Goal: Information Seeking & Learning: Learn about a topic

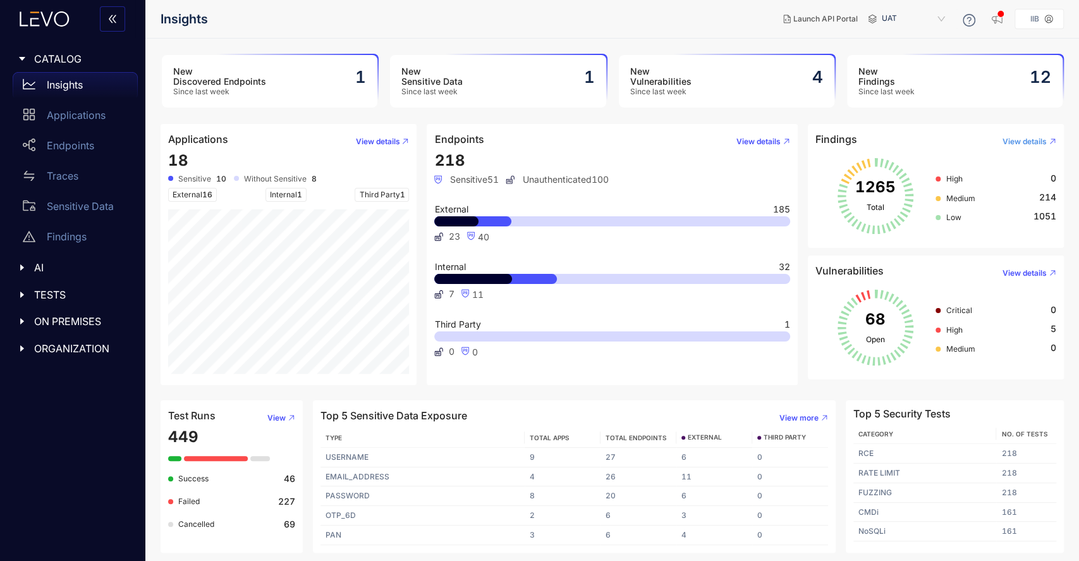
click at [1021, 142] on span "View details" at bounding box center [1024, 141] width 44 height 9
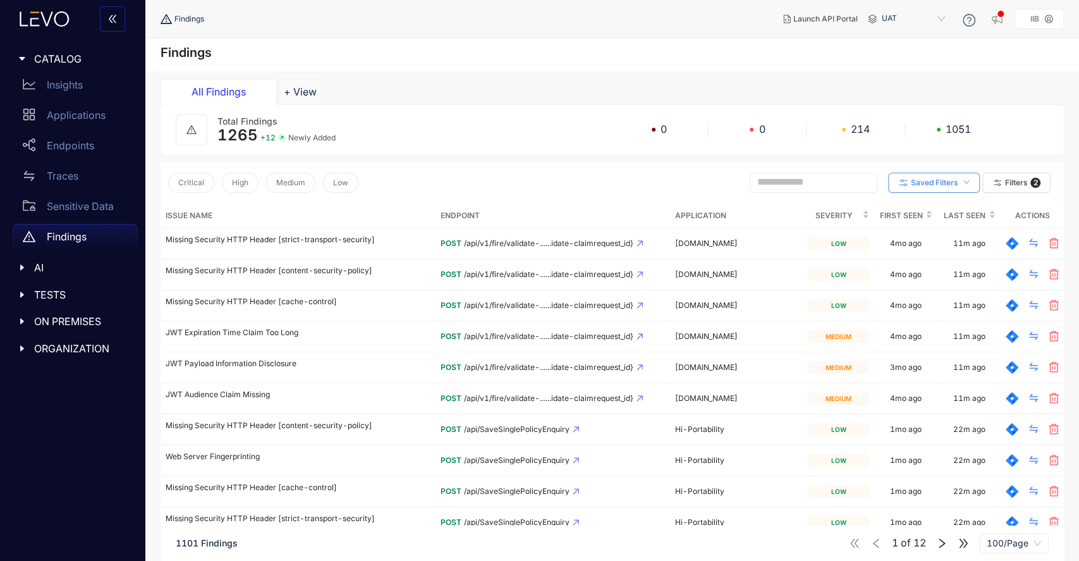
click at [966, 185] on span "down" at bounding box center [966, 182] width 6 height 7
click at [1006, 173] on button "Filters 2" at bounding box center [1016, 183] width 68 height 20
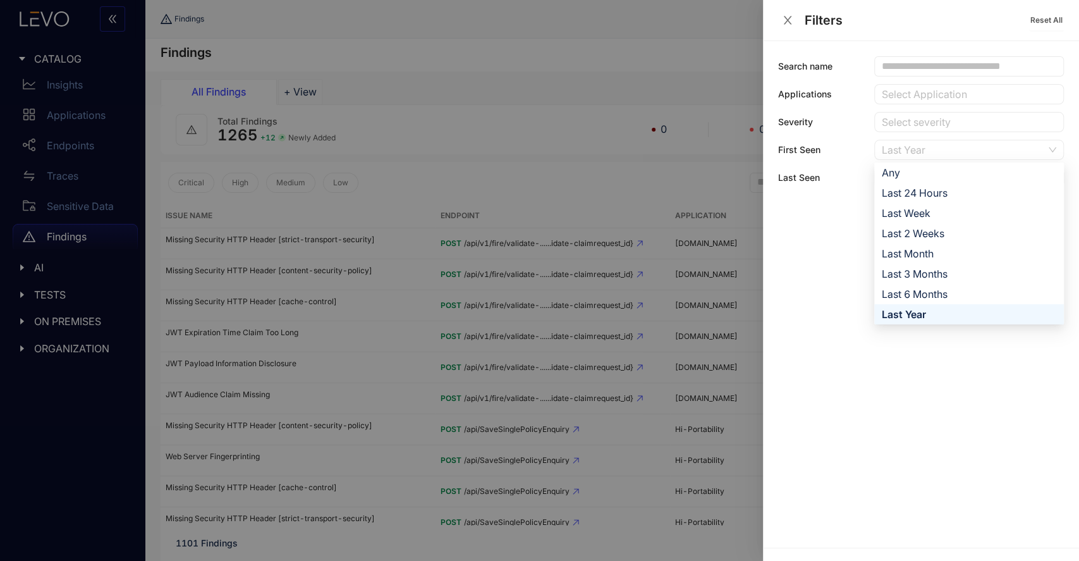
click at [1016, 141] on div "Last Year" at bounding box center [963, 149] width 162 height 19
click at [937, 247] on div "Last Month" at bounding box center [969, 254] width 174 height 14
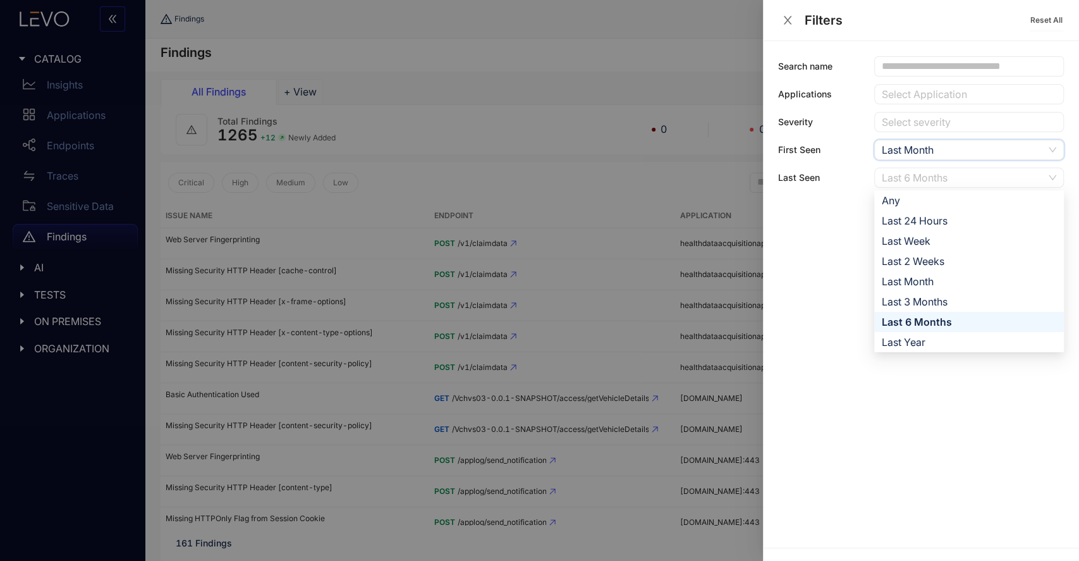
click at [1033, 180] on div "Last 6 Months" at bounding box center [963, 177] width 162 height 19
click at [936, 280] on div "Last Month" at bounding box center [969, 281] width 174 height 14
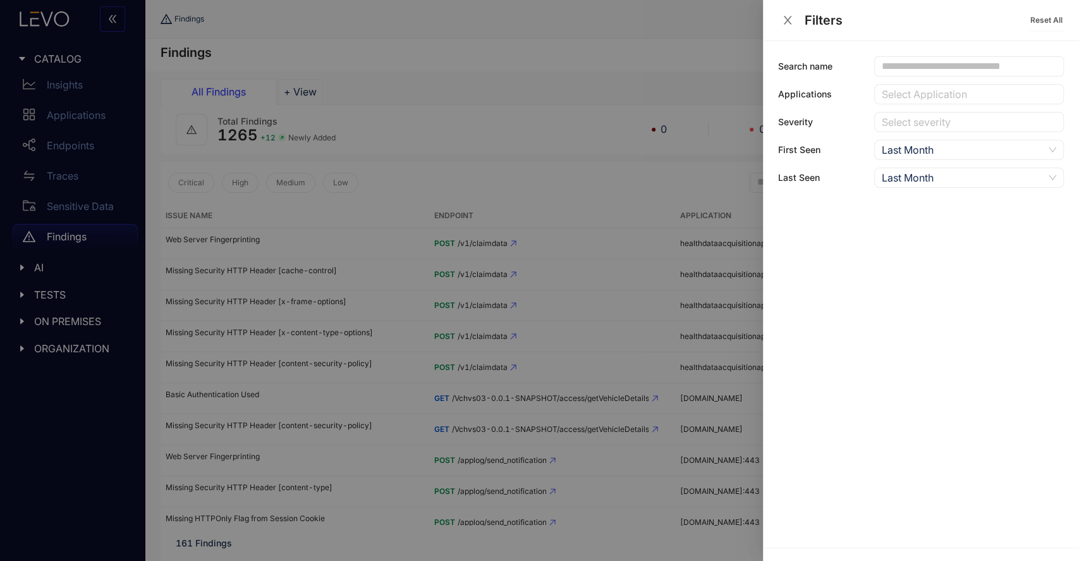
click at [636, 198] on div at bounding box center [539, 280] width 1079 height 561
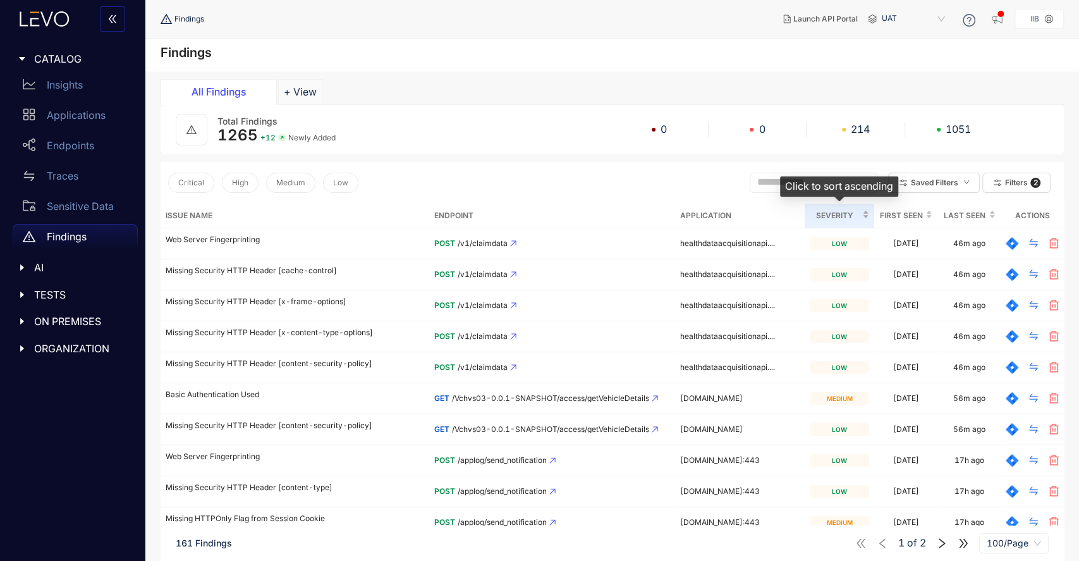
click at [850, 219] on span "Severity" at bounding box center [835, 216] width 50 height 14
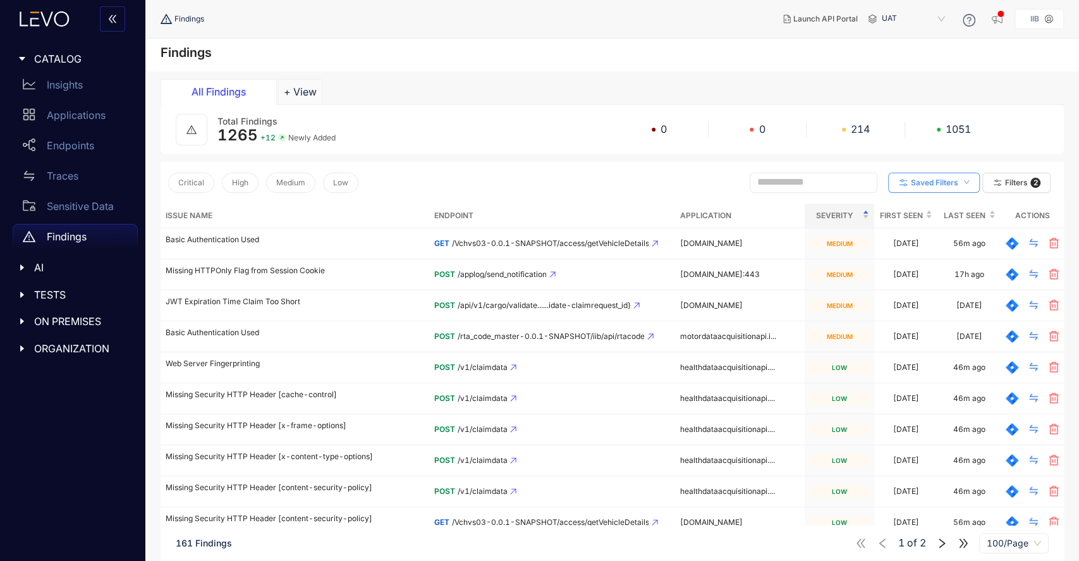
click at [963, 186] on button "Saved Filters" at bounding box center [934, 183] width 92 height 20
click at [1002, 178] on button "Filters 2" at bounding box center [1016, 183] width 68 height 20
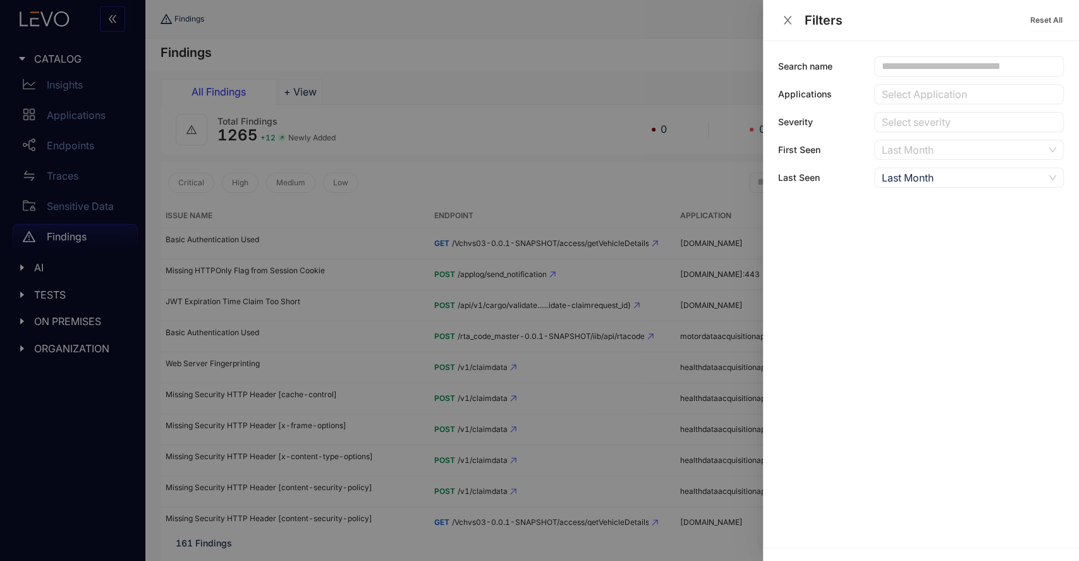
click at [970, 140] on div "Last Month" at bounding box center [963, 149] width 162 height 19
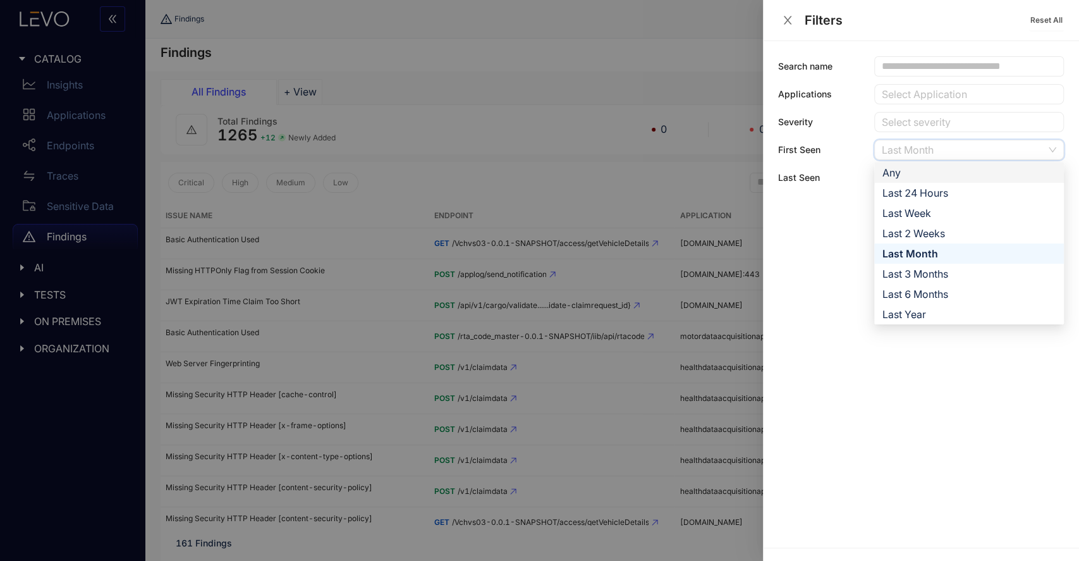
click at [909, 174] on div "Any" at bounding box center [969, 173] width 174 height 14
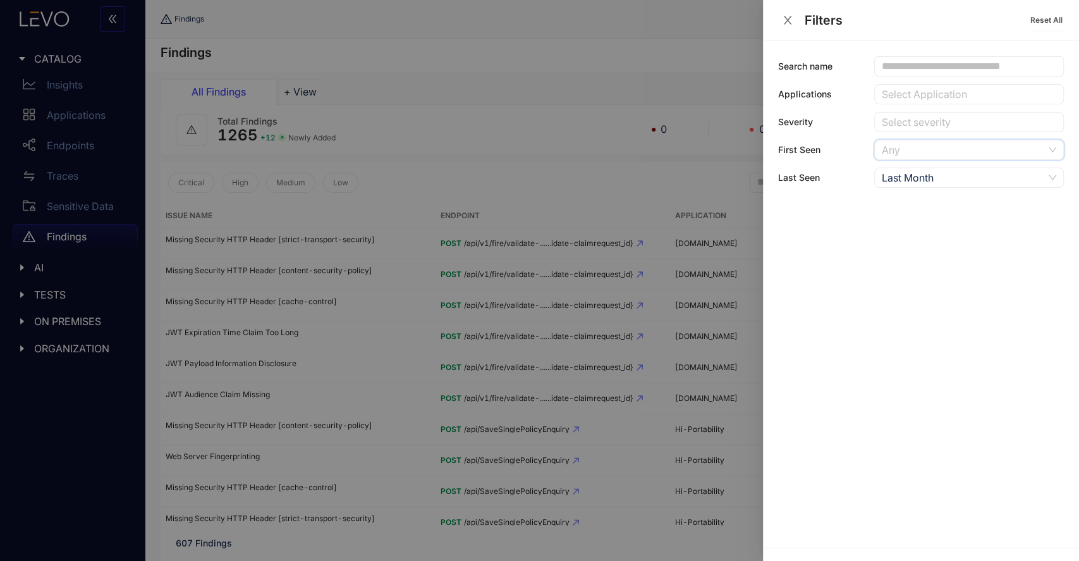
click at [1022, 149] on div "Any" at bounding box center [963, 149] width 162 height 19
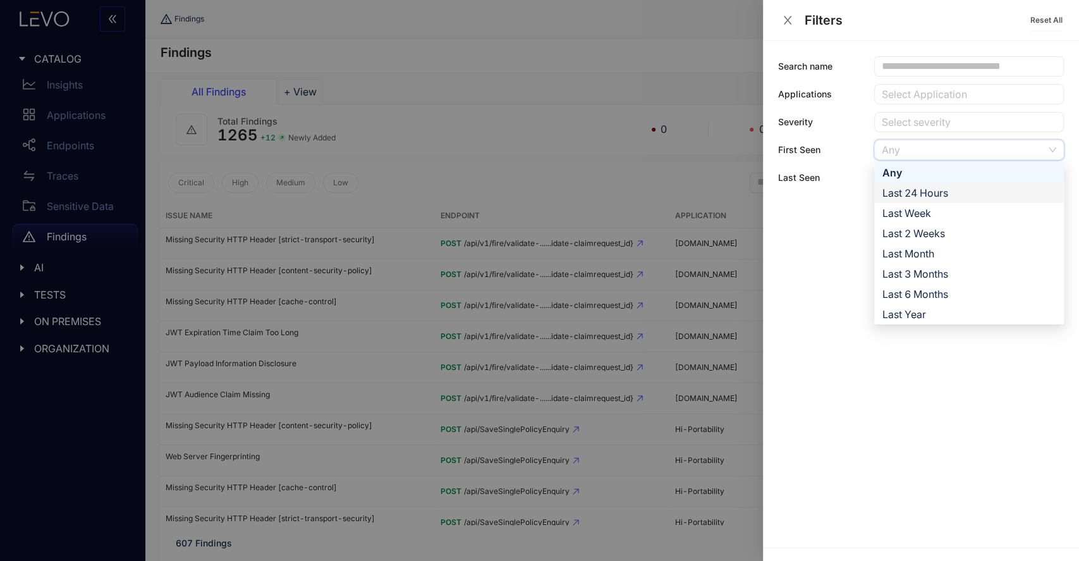
click at [944, 190] on div "Last 24 Hours" at bounding box center [969, 193] width 174 height 14
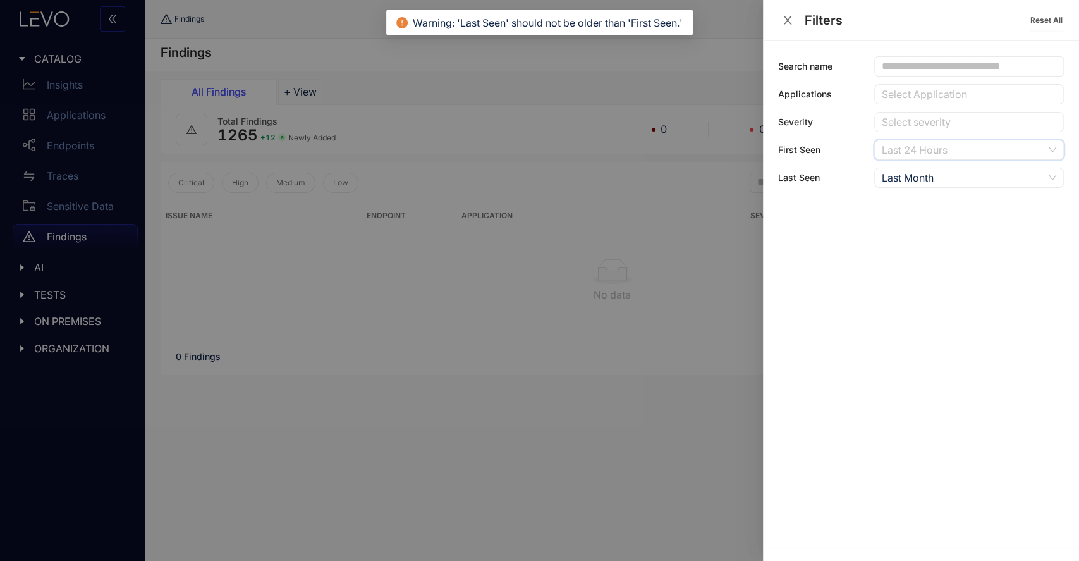
click at [1045, 151] on span "Last 24 Hours" at bounding box center [969, 149] width 174 height 19
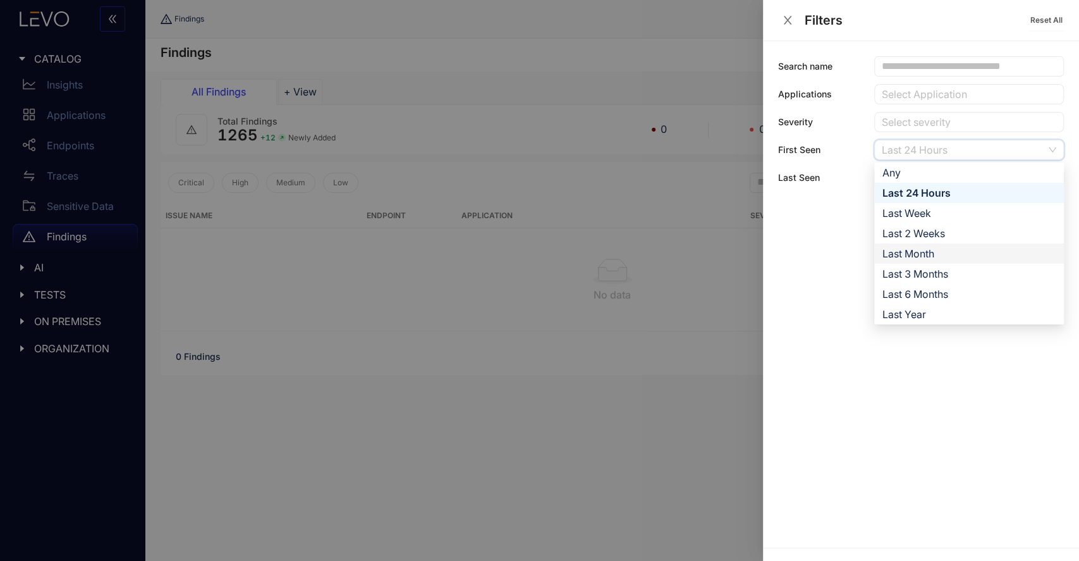
click at [926, 248] on div "Last Month" at bounding box center [969, 254] width 174 height 14
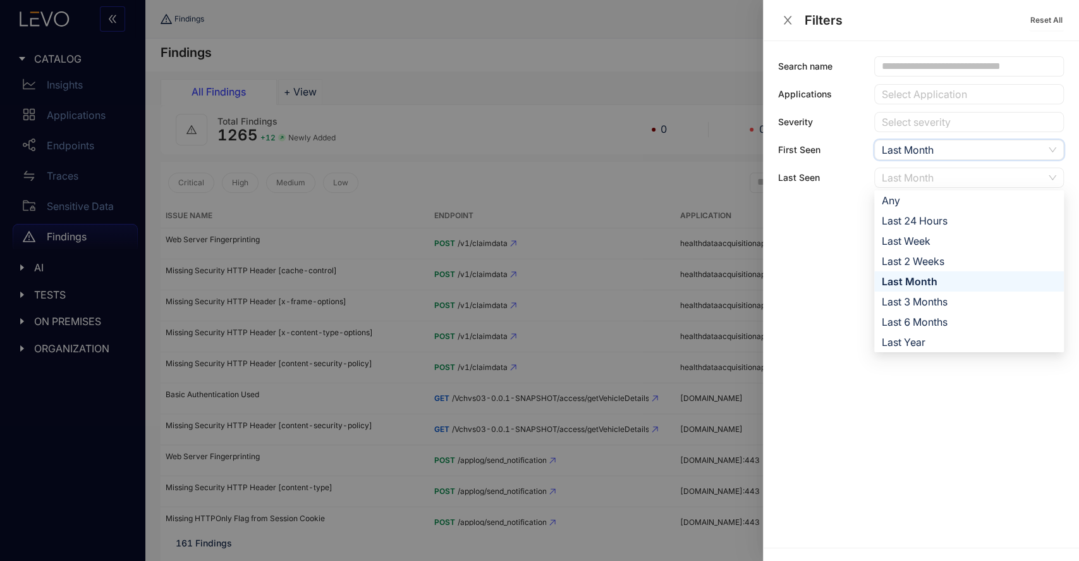
click at [1039, 174] on div "Last Month" at bounding box center [963, 177] width 162 height 19
click at [929, 224] on div "Last 24 Hours" at bounding box center [969, 221] width 174 height 14
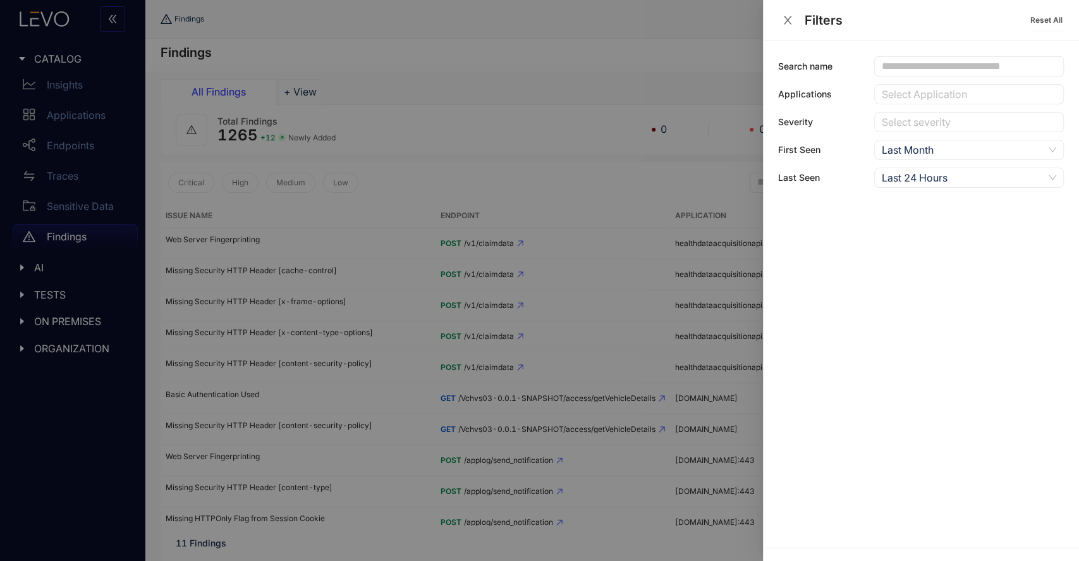
click at [686, 35] on div at bounding box center [539, 280] width 1079 height 561
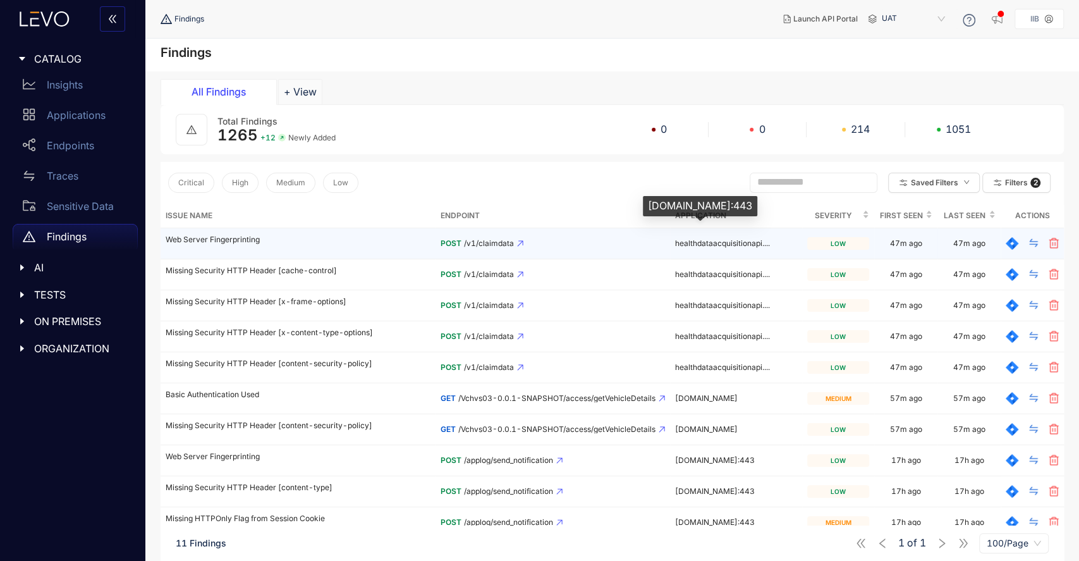
click at [697, 243] on span "healthdataacquisitionapi...." at bounding box center [722, 242] width 95 height 9
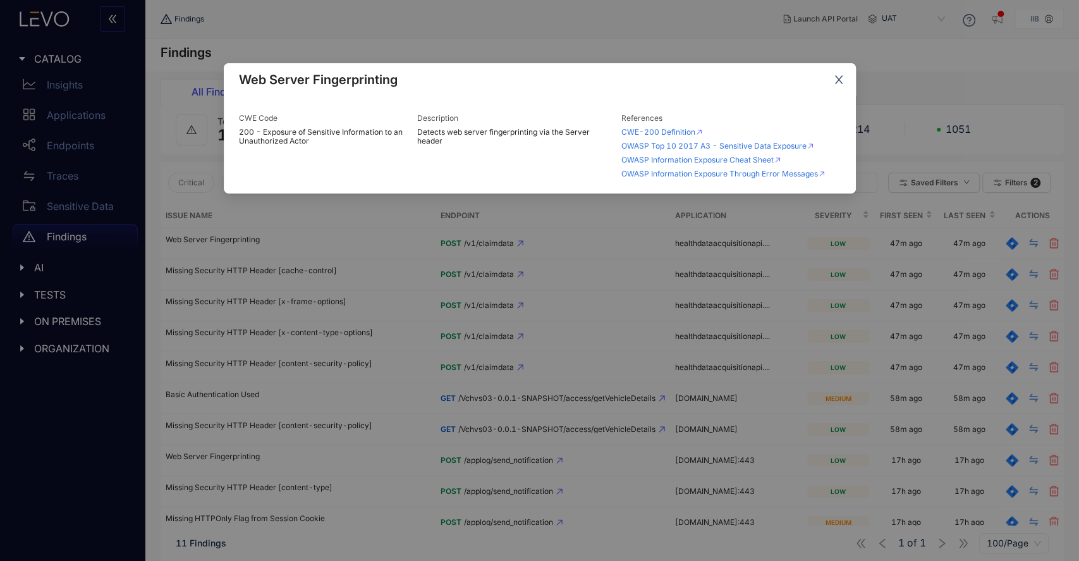
click at [839, 84] on icon "close" at bounding box center [838, 79] width 11 height 11
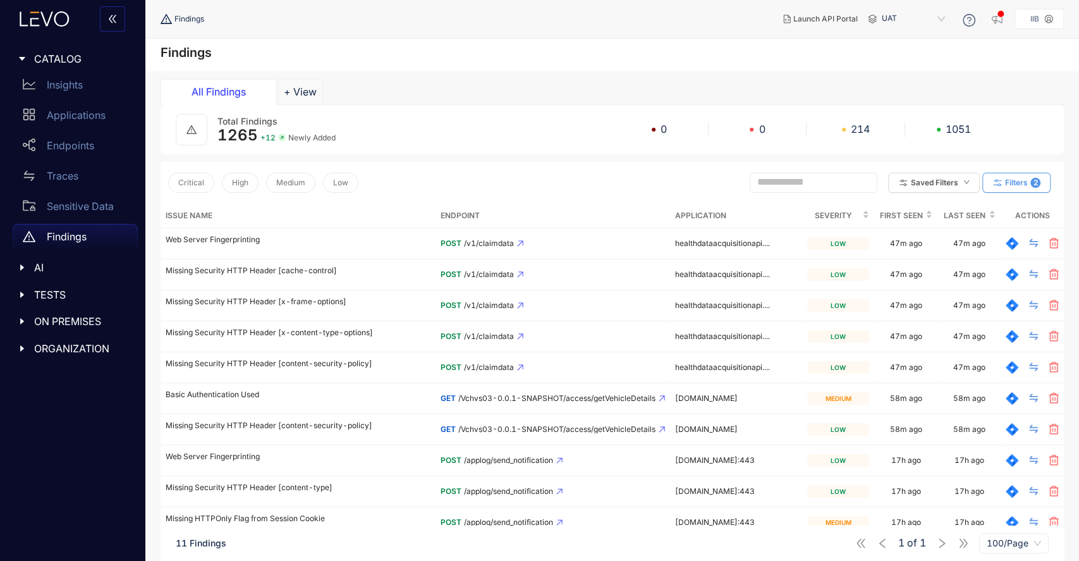
click at [1017, 185] on span "Filters" at bounding box center [1016, 182] width 23 height 9
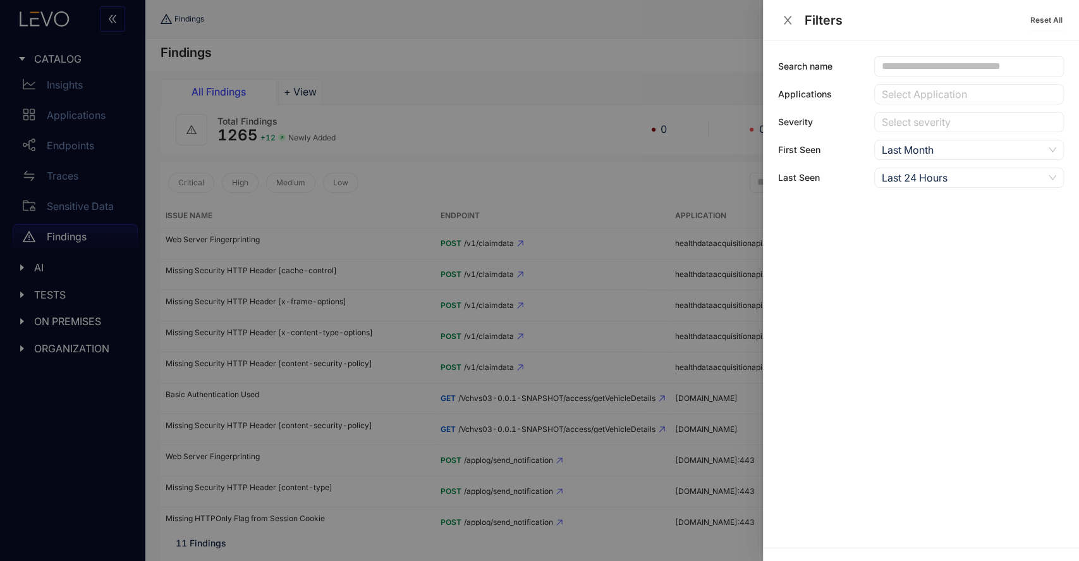
click at [1051, 147] on span "Last Month" at bounding box center [969, 149] width 174 height 19
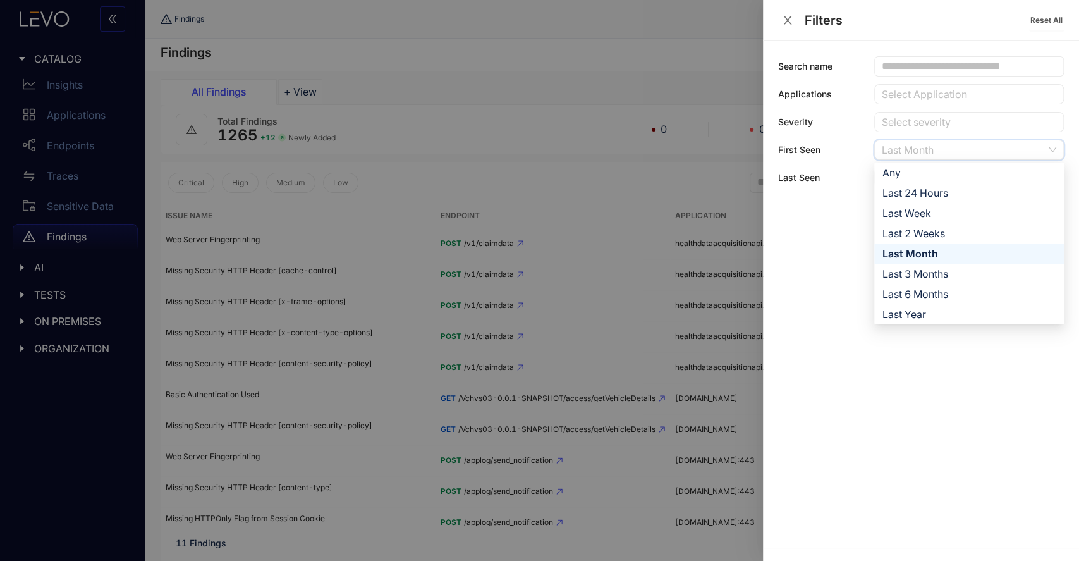
click at [932, 247] on div "Last Month" at bounding box center [969, 254] width 174 height 14
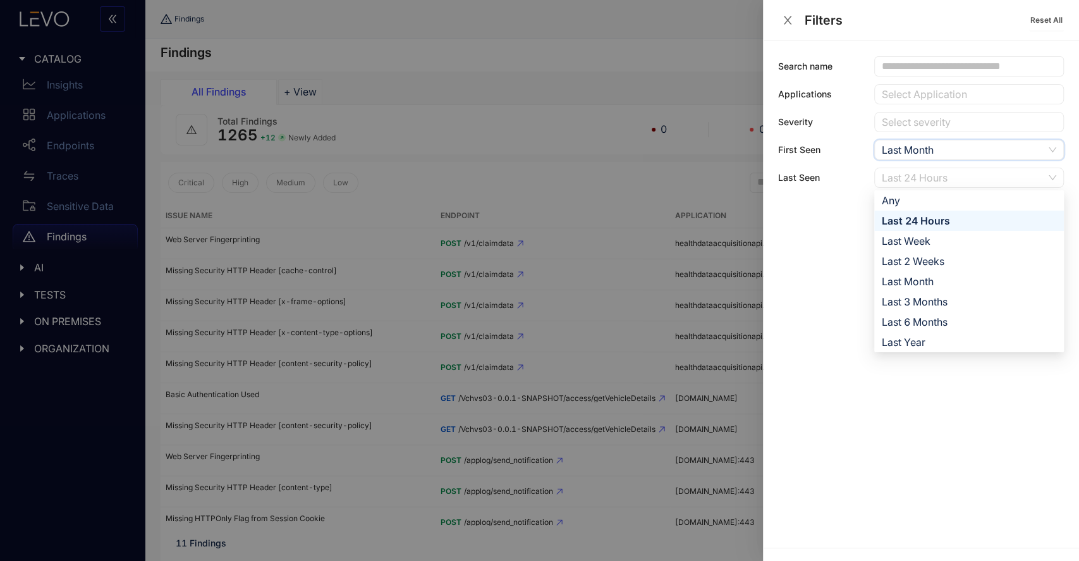
click at [1003, 183] on div "Last 24 Hours" at bounding box center [963, 177] width 162 height 19
click at [923, 281] on div "Last Month" at bounding box center [969, 281] width 174 height 14
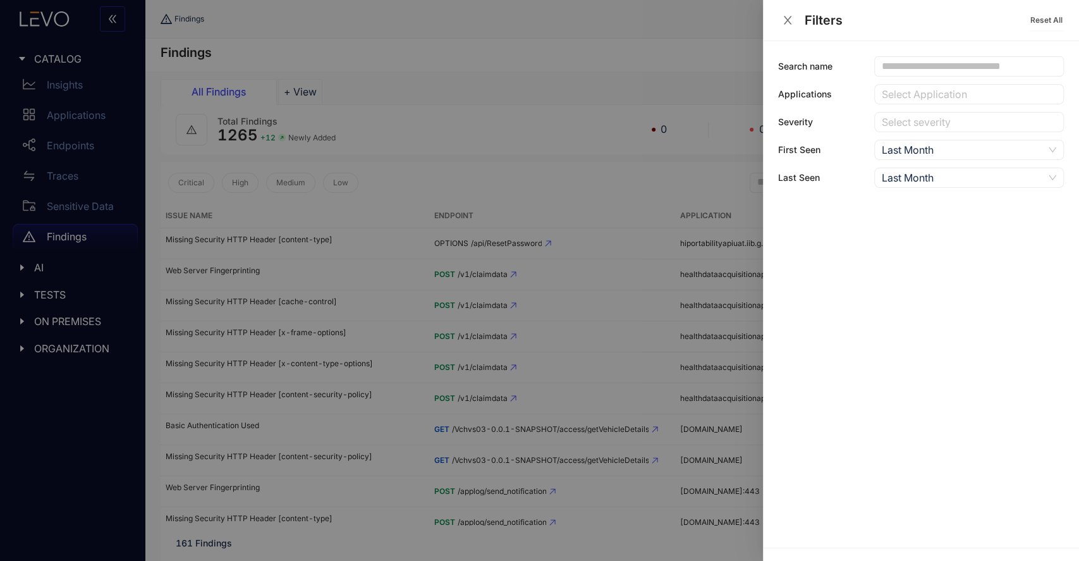
click at [727, 61] on div at bounding box center [539, 280] width 1079 height 561
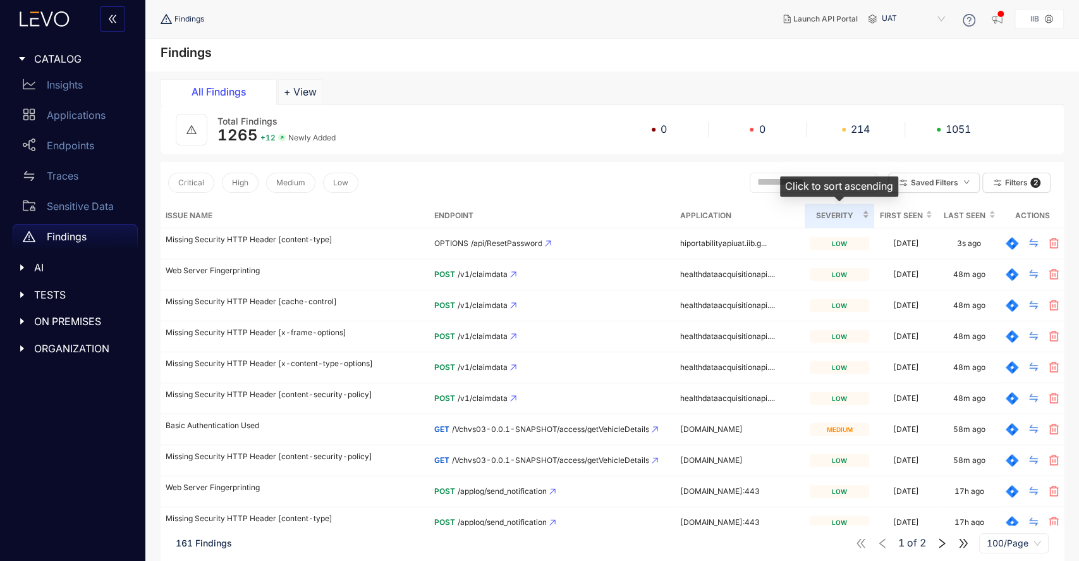
click at [842, 210] on span "Severity" at bounding box center [835, 216] width 50 height 14
